Goal: Task Accomplishment & Management: Complete application form

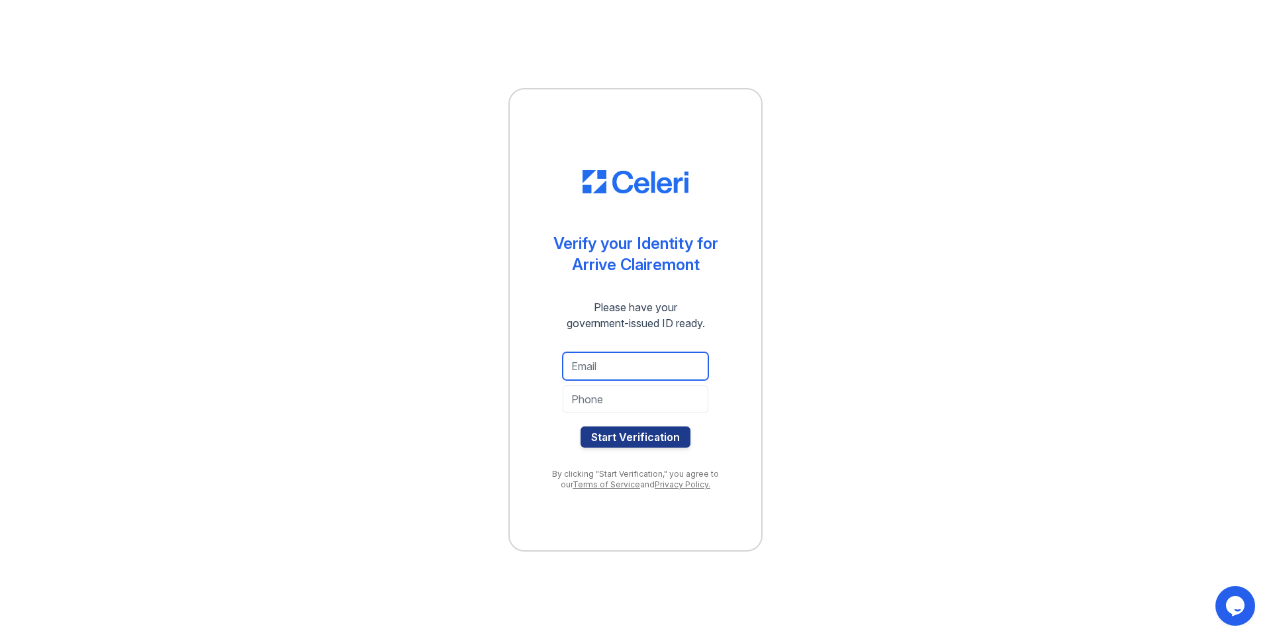
click at [607, 354] on input "email" at bounding box center [635, 366] width 146 height 28
click at [607, 356] on input "email" at bounding box center [635, 366] width 146 height 28
click at [606, 356] on input "email" at bounding box center [635, 366] width 146 height 28
type input "s"
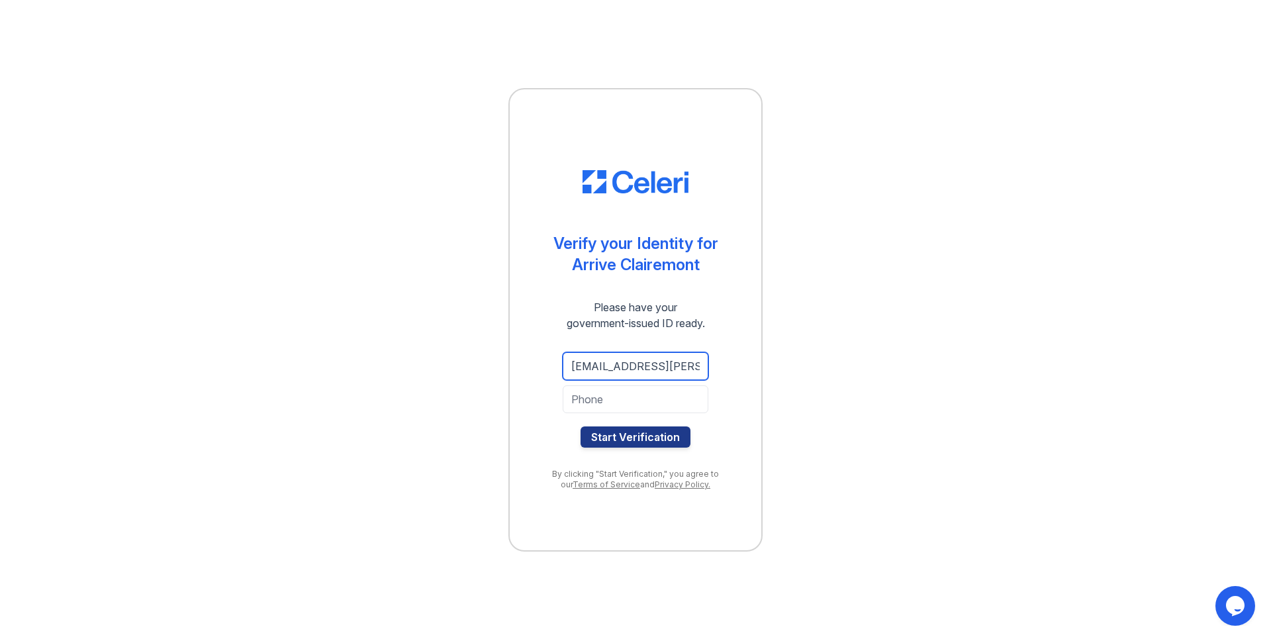
type input "[EMAIL_ADDRESS][PERSON_NAME][DOMAIN_NAME]"
type input "2244267633"
click at [580, 426] on button "Start Verification" at bounding box center [635, 436] width 110 height 21
